Goal: Information Seeking & Learning: Learn about a topic

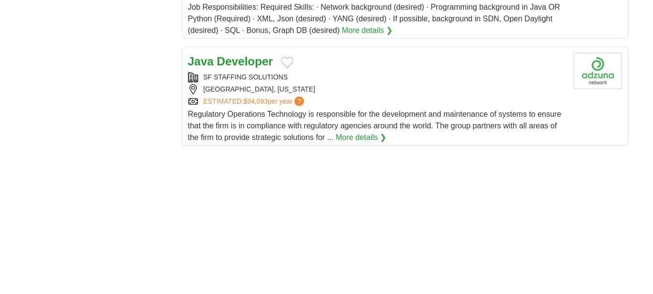
scroll to position [1205, 0]
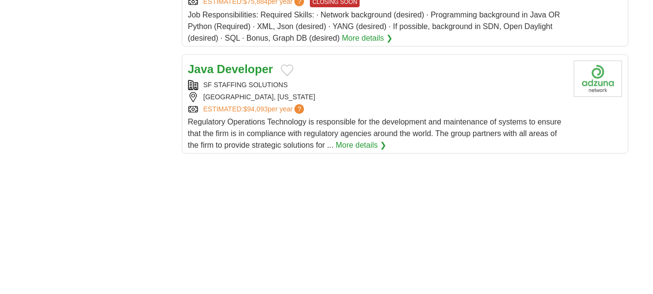
click at [234, 62] on strong "Developer" at bounding box center [245, 68] width 56 height 13
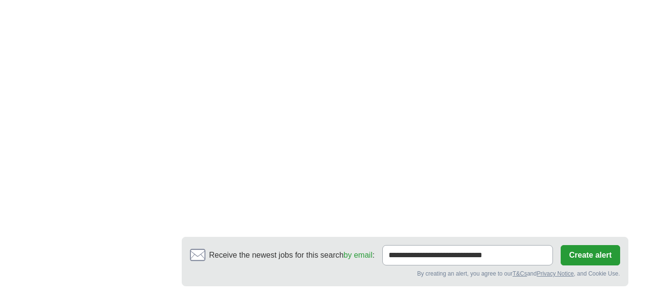
scroll to position [1759, 0]
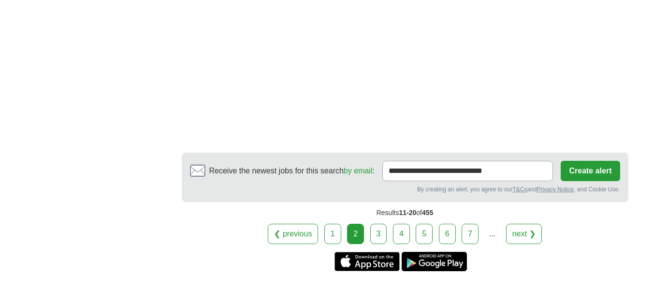
click at [383, 223] on link "3" at bounding box center [379, 233] width 17 height 20
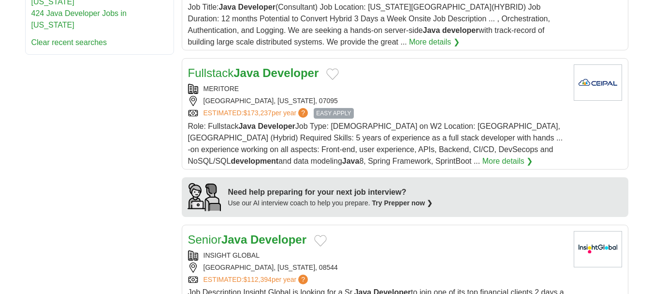
scroll to position [696, 0]
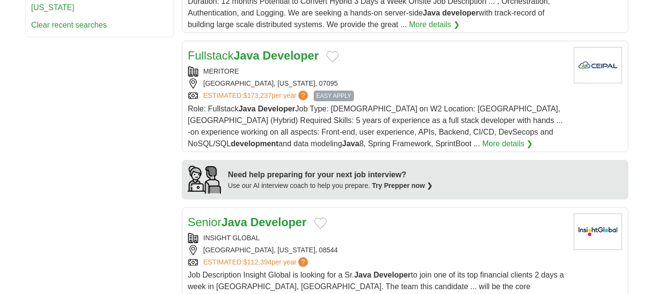
click at [285, 51] on strong "Developer" at bounding box center [291, 55] width 56 height 13
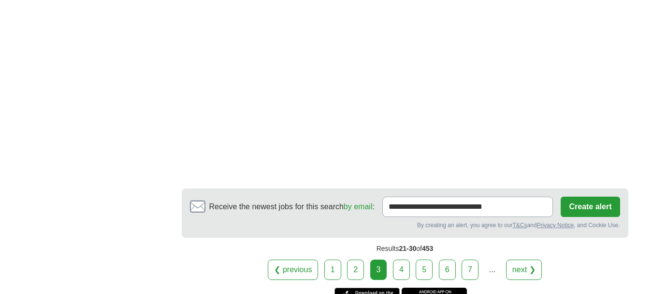
scroll to position [1757, 0]
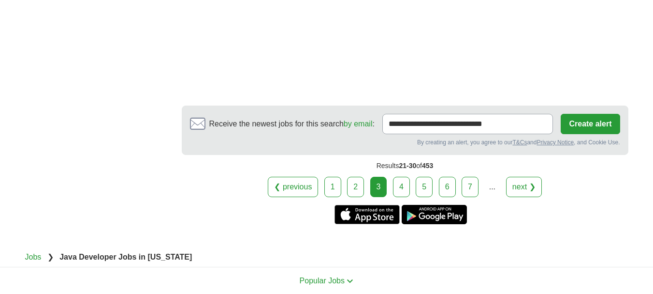
click at [406, 185] on link "4" at bounding box center [401, 187] width 17 height 20
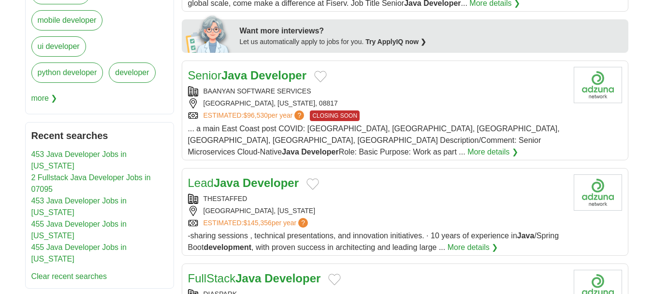
scroll to position [447, 0]
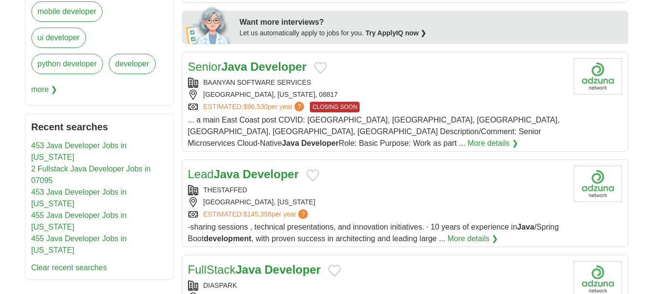
click at [256, 67] on strong "Developer" at bounding box center [279, 66] width 56 height 13
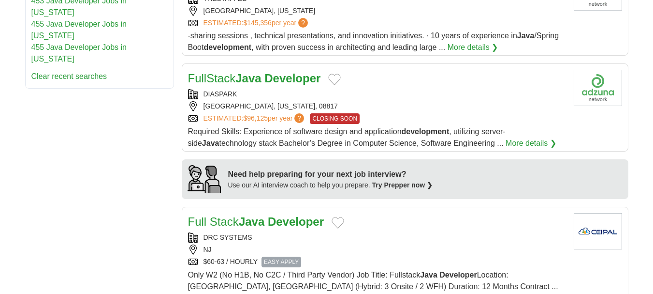
scroll to position [643, 0]
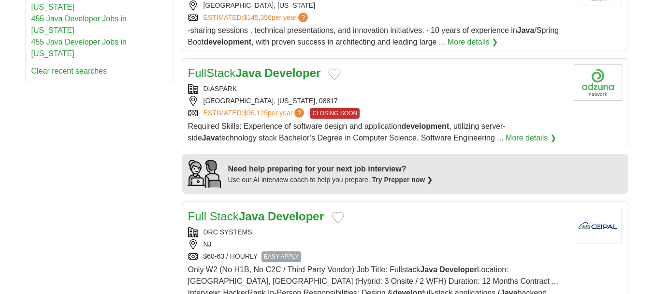
click at [295, 66] on strong "Developer" at bounding box center [293, 72] width 56 height 13
